Goal: Check status: Check status

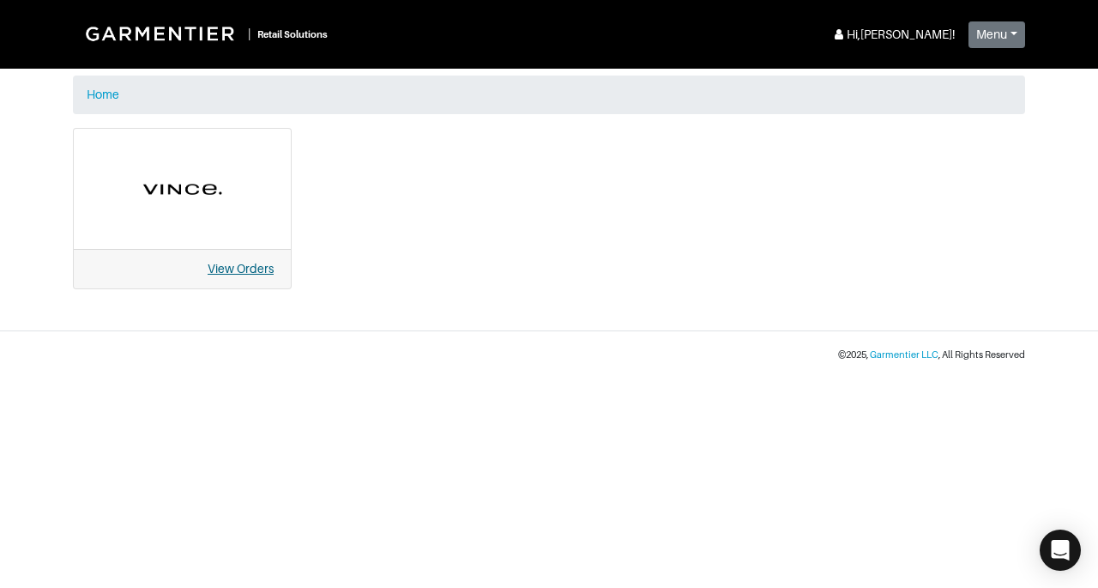
click at [239, 262] on link "View Orders" at bounding box center [241, 269] width 66 height 14
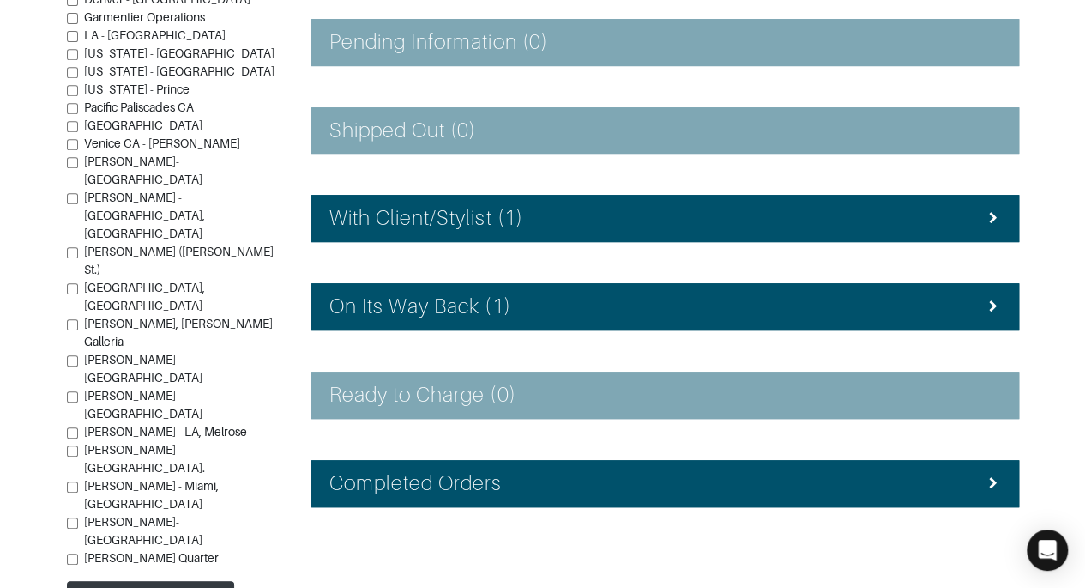
scroll to position [367, 0]
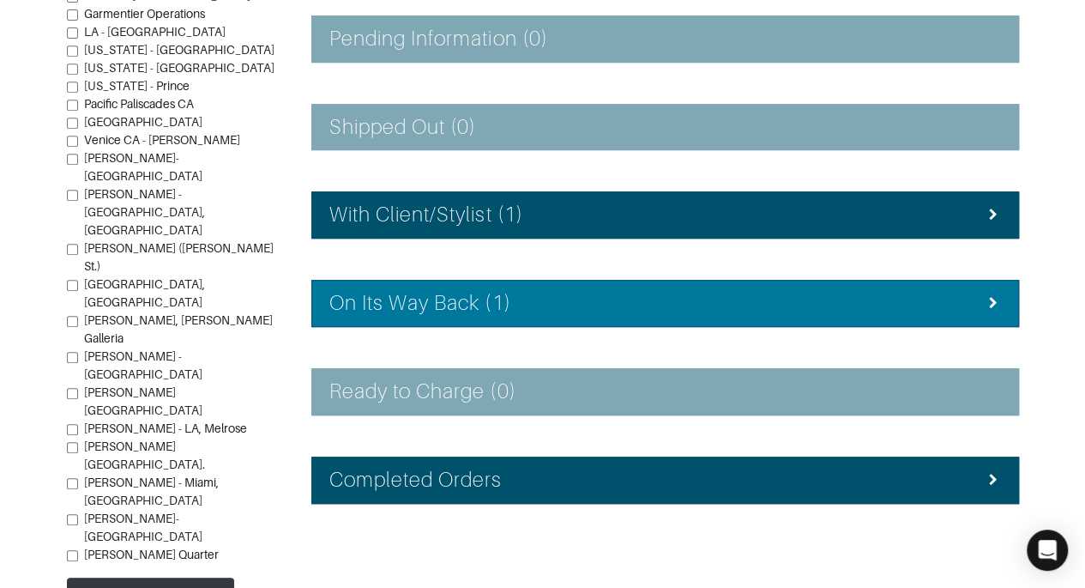
click at [992, 299] on icon at bounding box center [993, 303] width 15 height 12
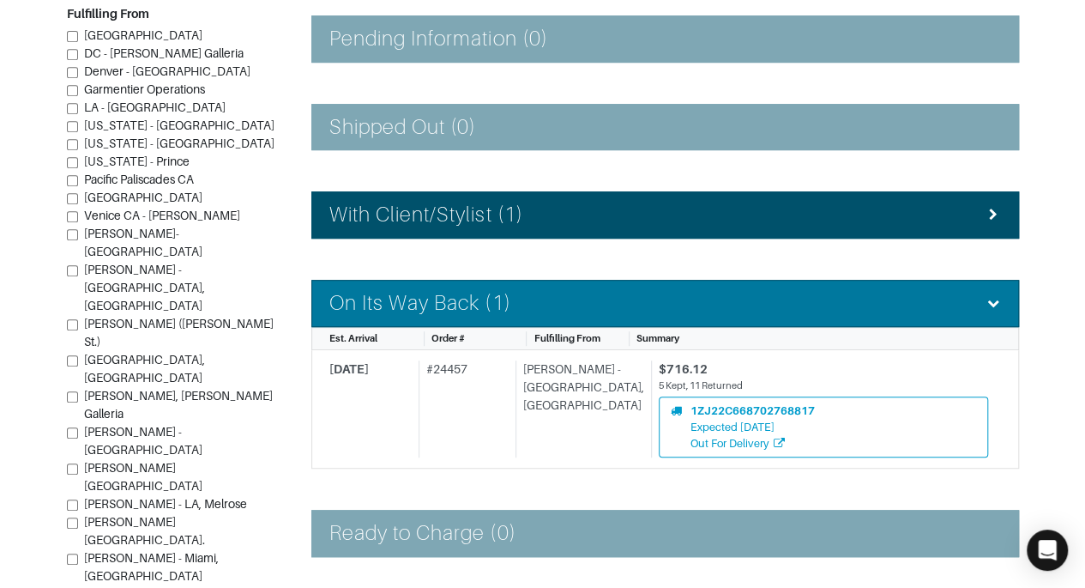
click at [992, 299] on icon at bounding box center [993, 303] width 15 height 12
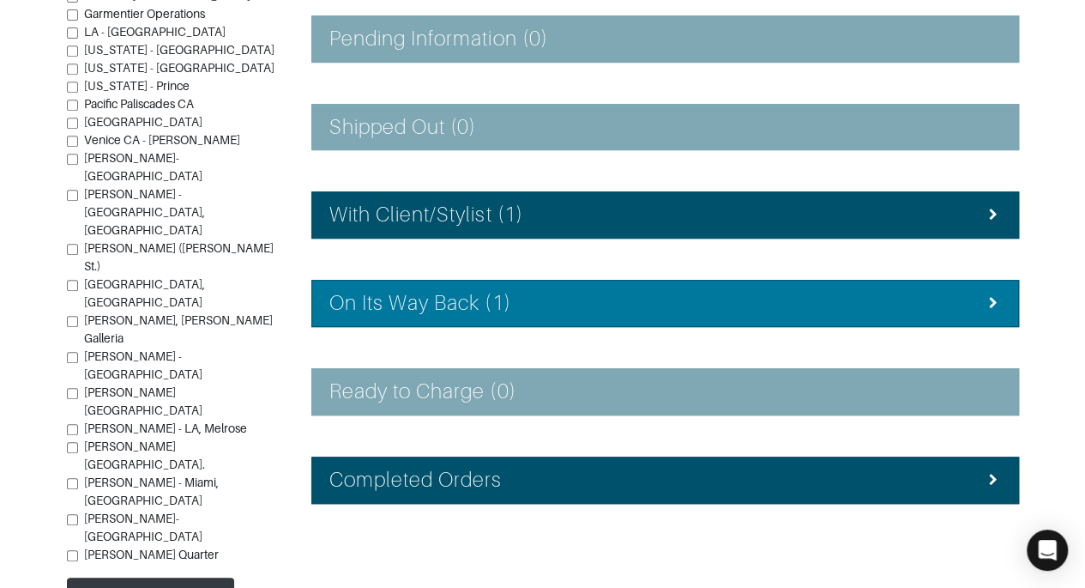
click at [992, 299] on icon at bounding box center [993, 303] width 15 height 12
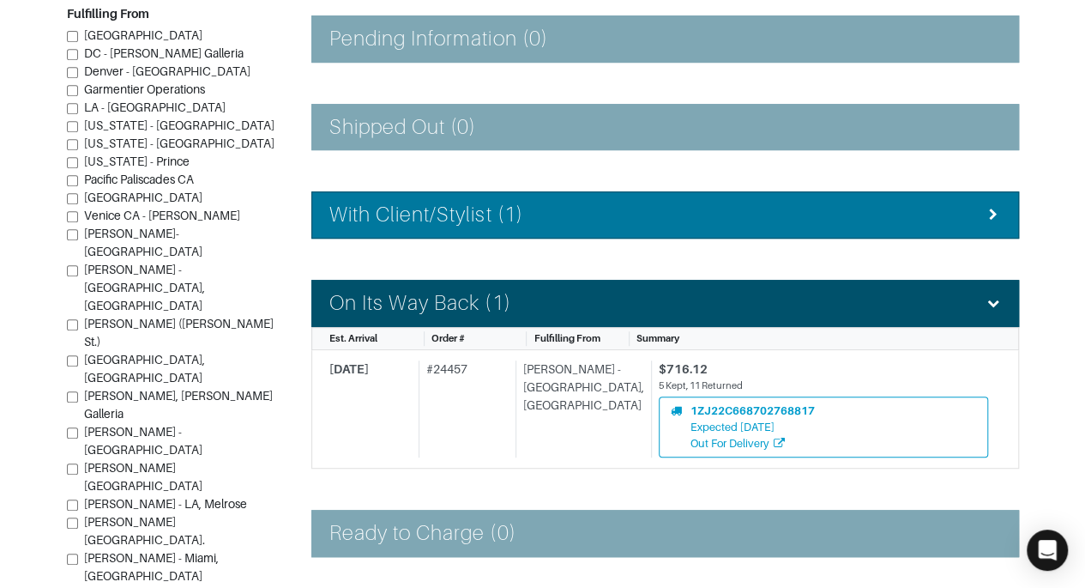
click at [969, 214] on div "With Client/Stylist (1)" at bounding box center [665, 214] width 672 height 25
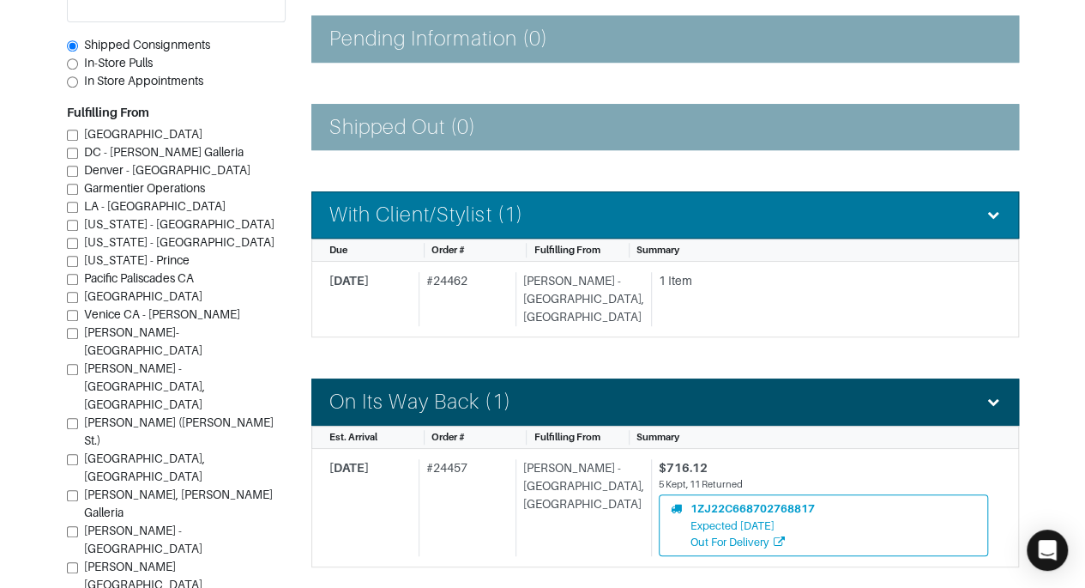
click at [969, 214] on div "With Client/Stylist (1)" at bounding box center [665, 214] width 672 height 25
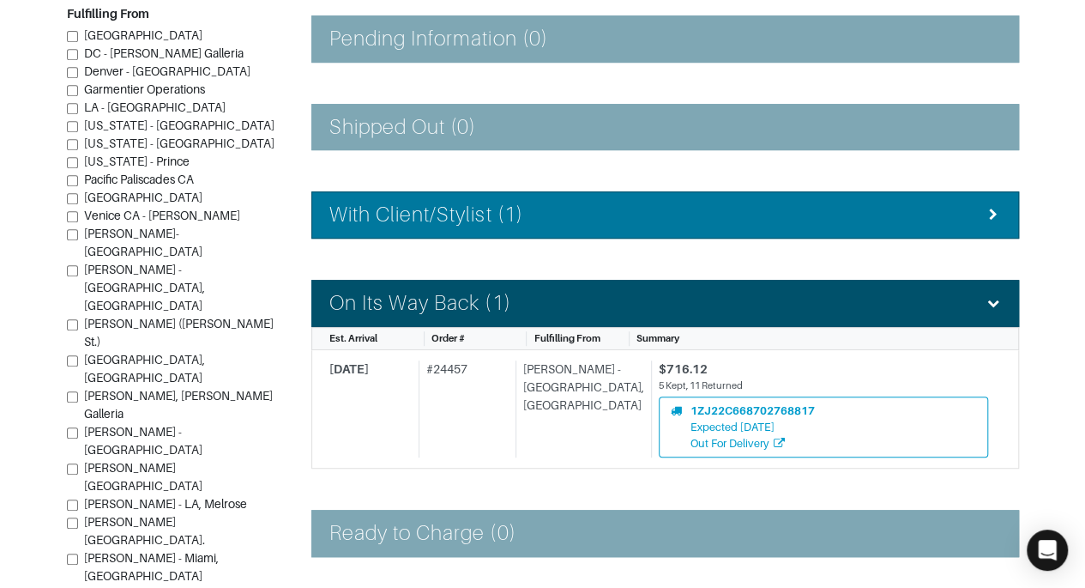
click at [969, 214] on div "With Client/Stylist (1)" at bounding box center [665, 214] width 672 height 25
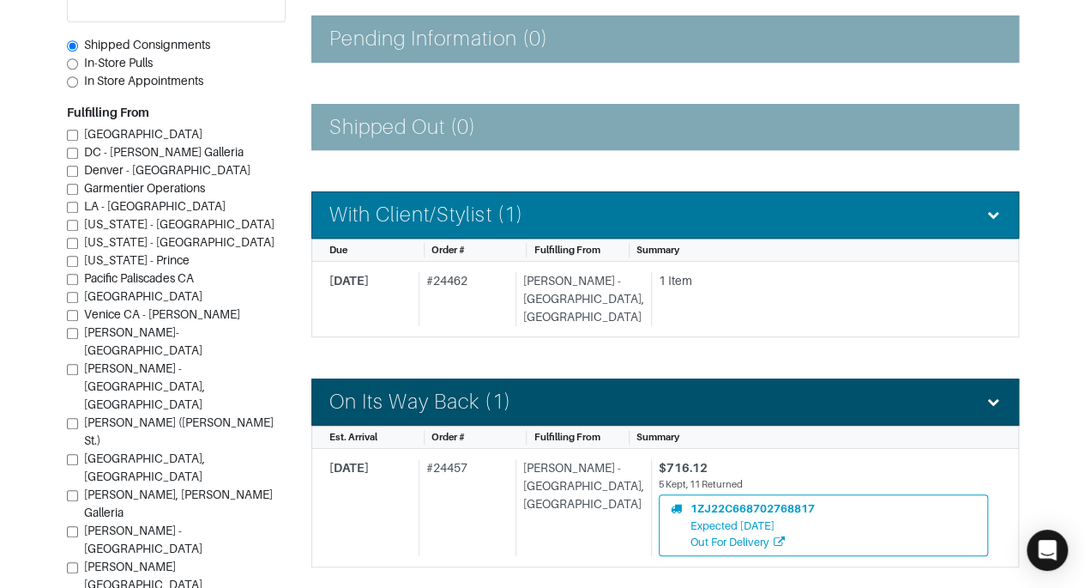
click at [969, 214] on div "With Client/Stylist (1)" at bounding box center [665, 214] width 672 height 25
